Goal: Find specific page/section: Find specific page/section

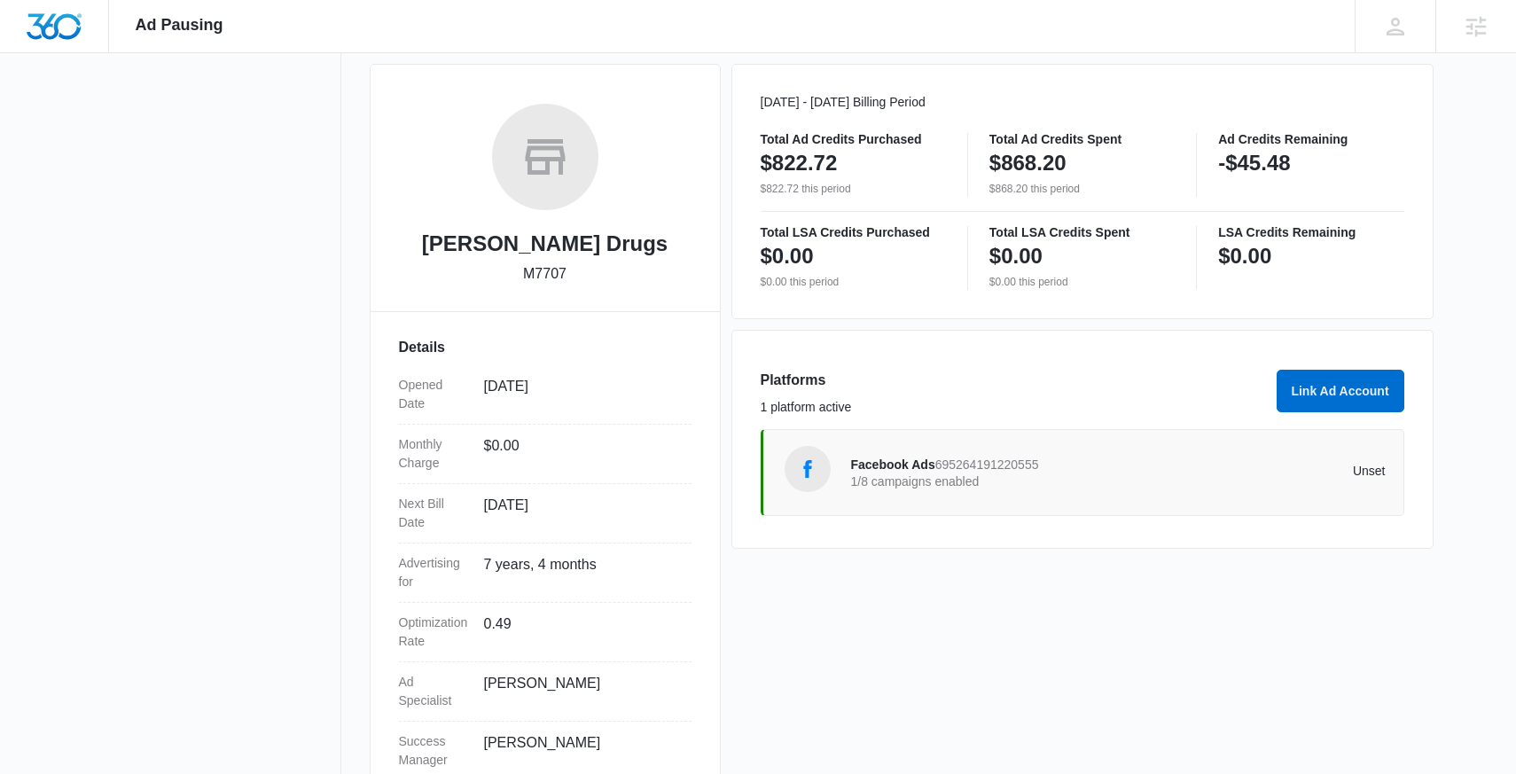
scroll to position [293, 0]
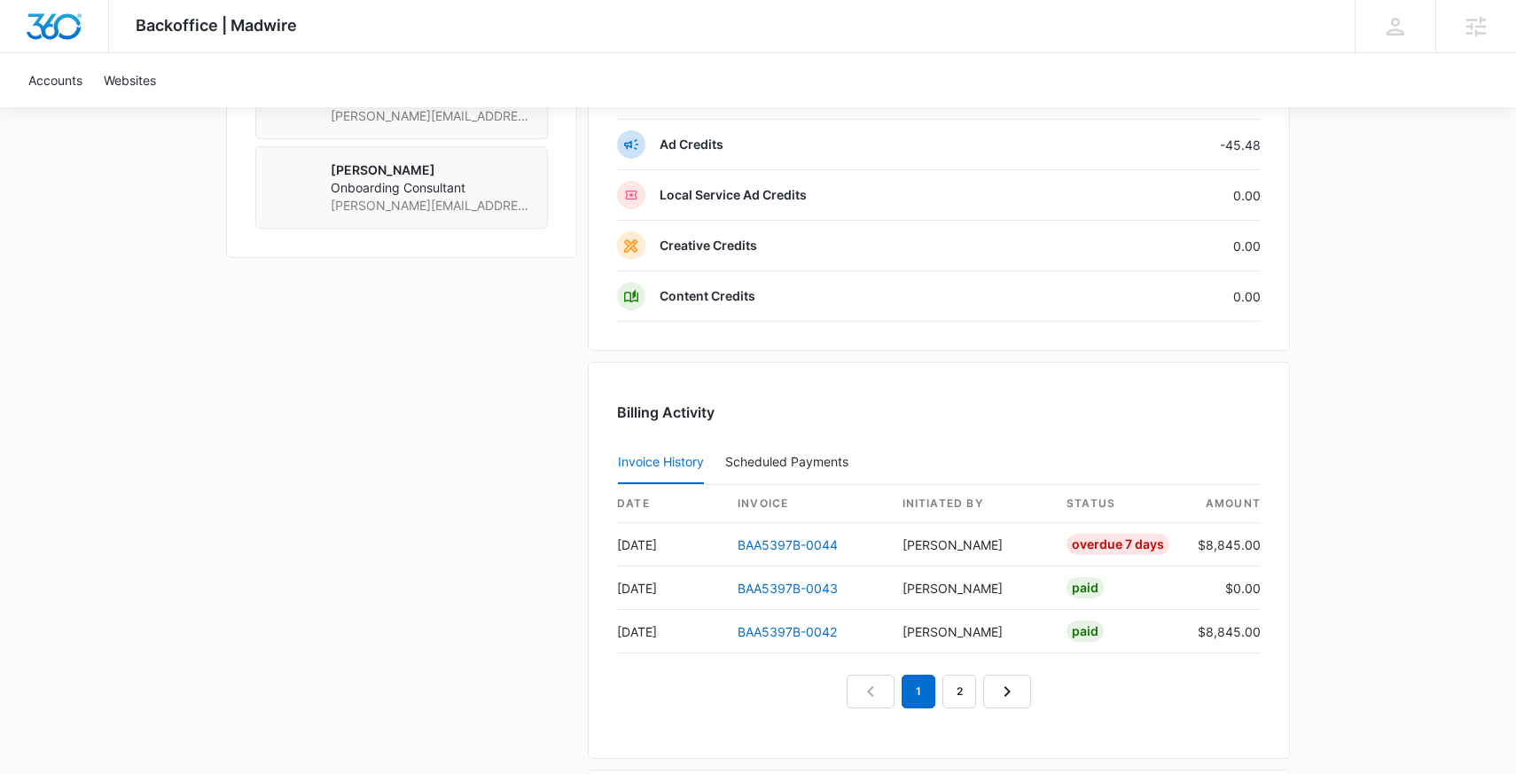
scroll to position [1546, 0]
click at [805, 539] on link "BAA5397B-0044" at bounding box center [788, 542] width 100 height 15
